Goal: Find specific page/section: Find specific page/section

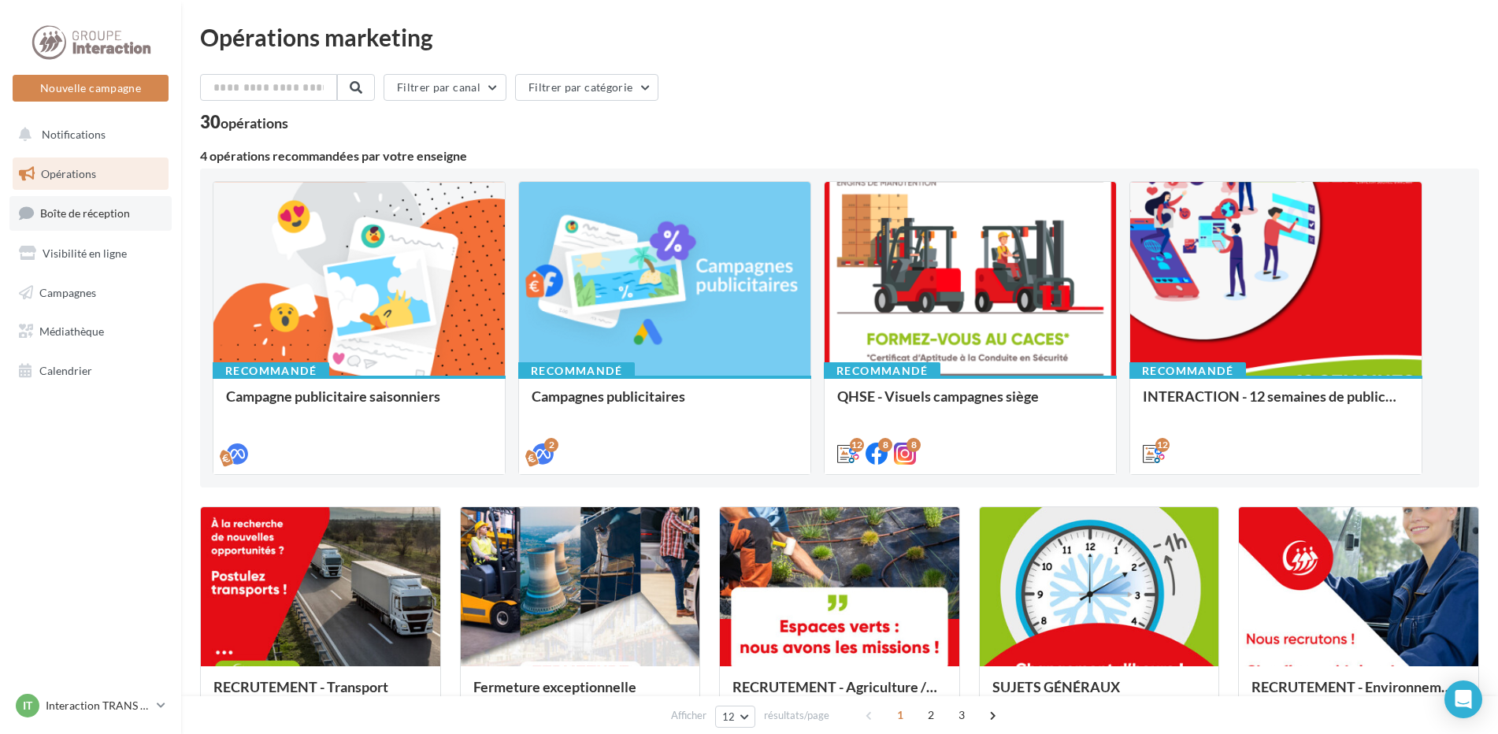
click at [135, 206] on link "Boîte de réception" at bounding box center [90, 213] width 162 height 34
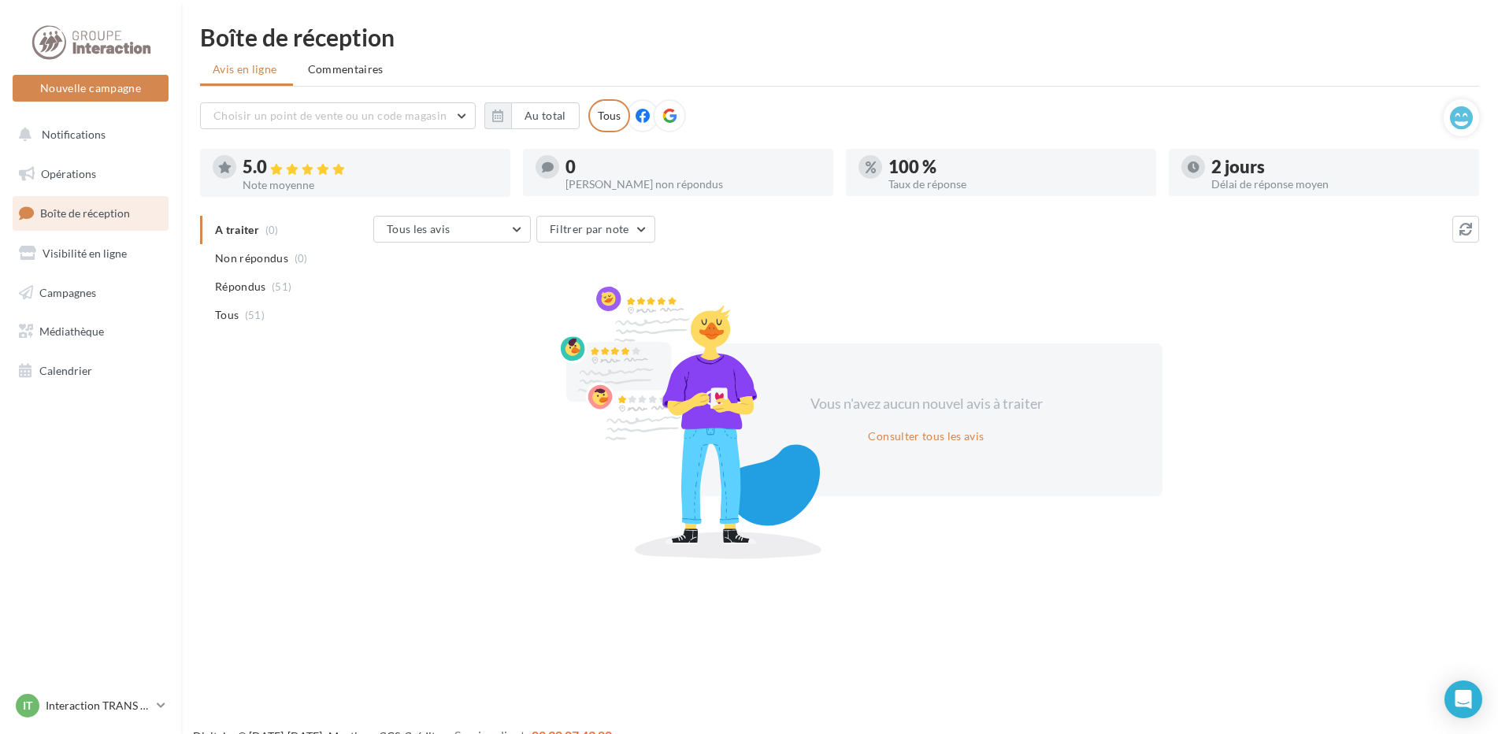
drag, startPoint x: 1477, startPoint y: 6, endPoint x: 1045, endPoint y: 48, distance: 433.6
click at [1047, 52] on div "Boîte de réception Avis en ligne Commentaires Choisir un point de vente ou un c…" at bounding box center [839, 289] width 1317 height 528
